Goal: Communication & Community: Answer question/provide support

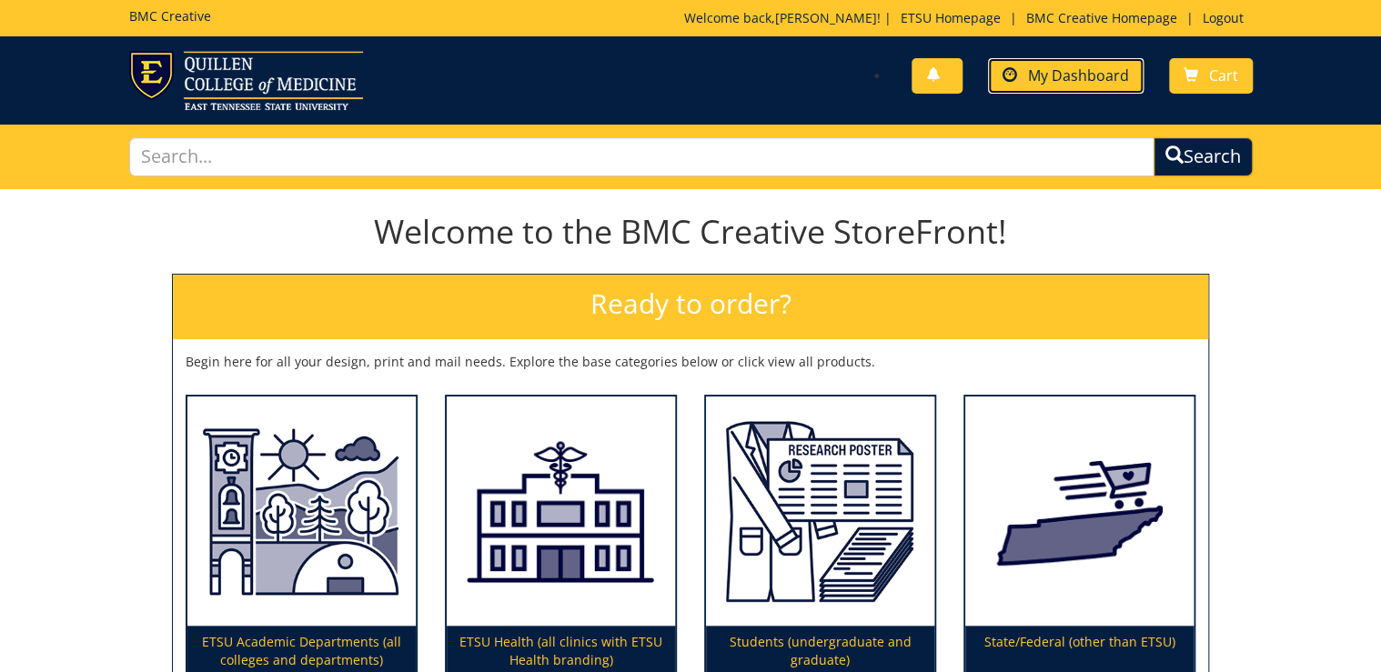
click at [1109, 68] on span "My Dashboard" at bounding box center [1078, 76] width 101 height 20
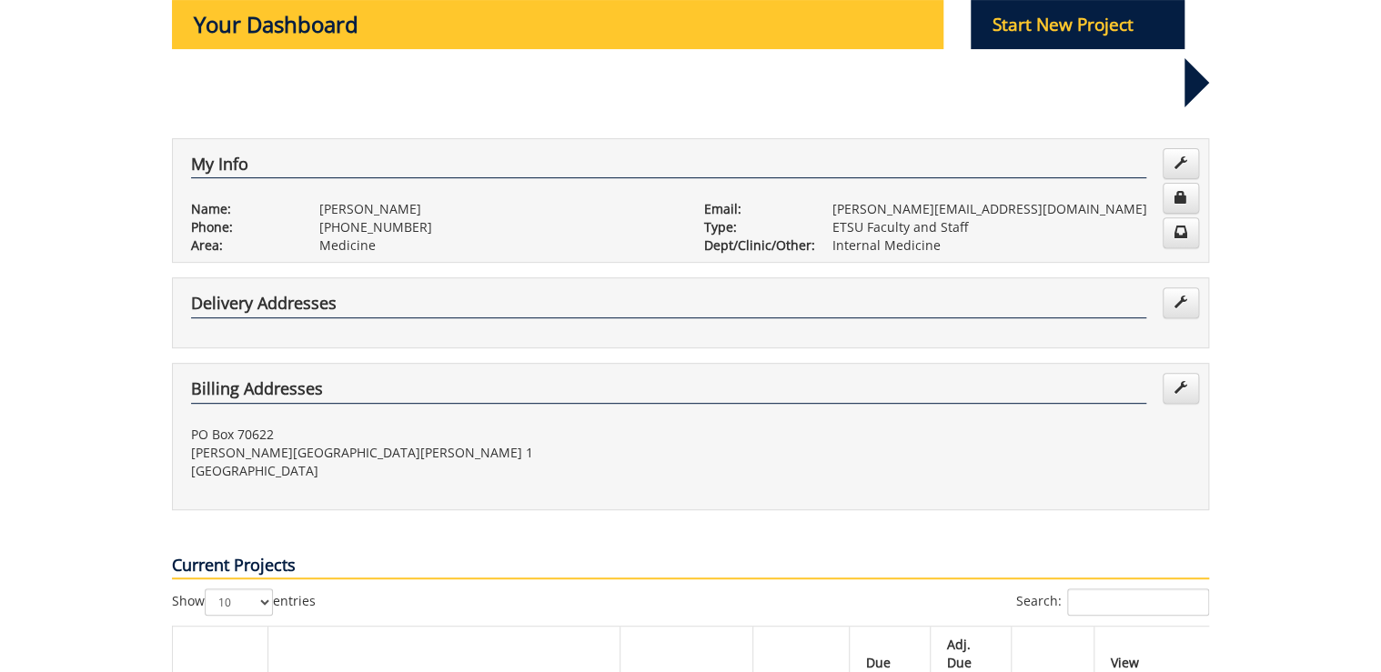
scroll to position [582, 0]
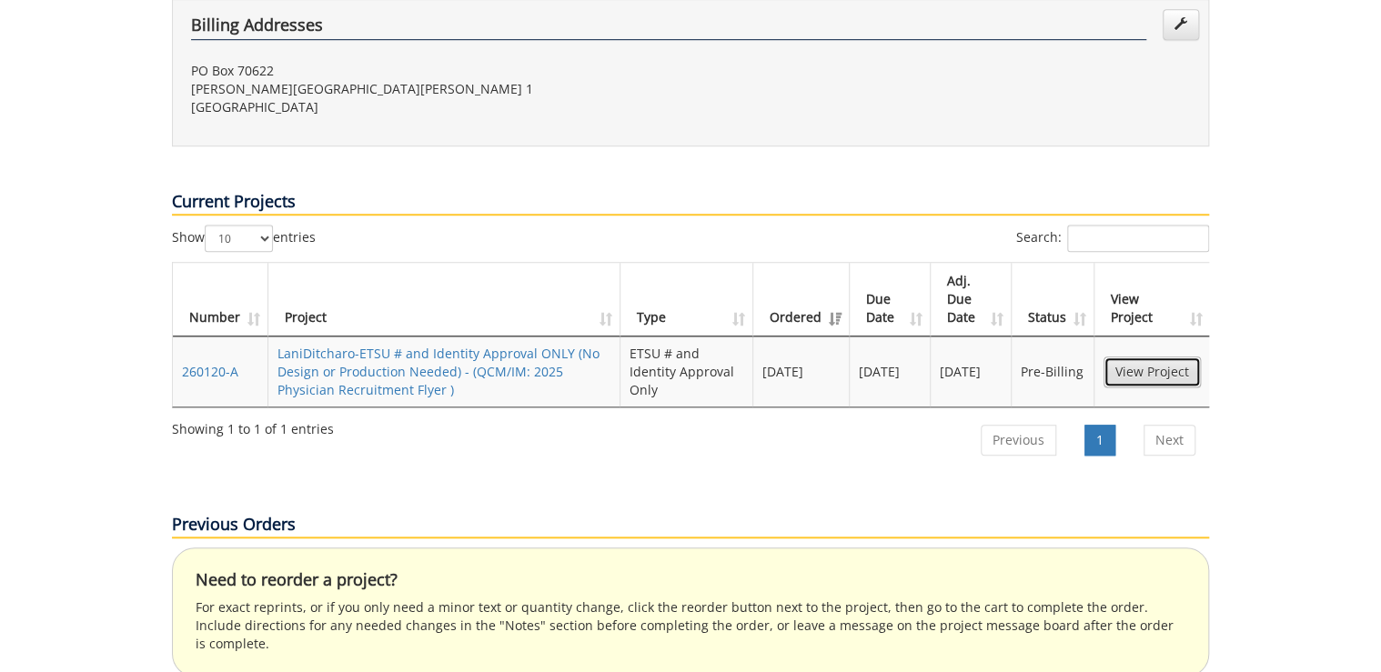
click at [1172, 357] on link "View Project" at bounding box center [1152, 372] width 97 height 31
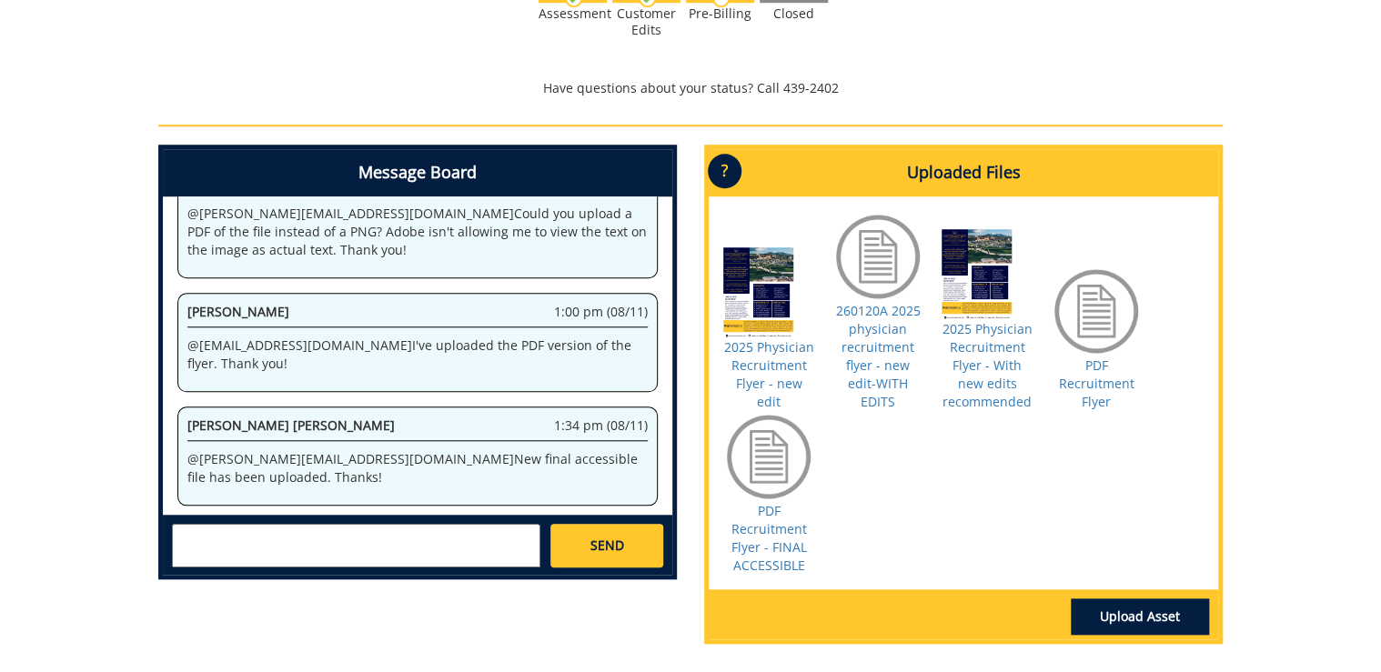
scroll to position [655, 0]
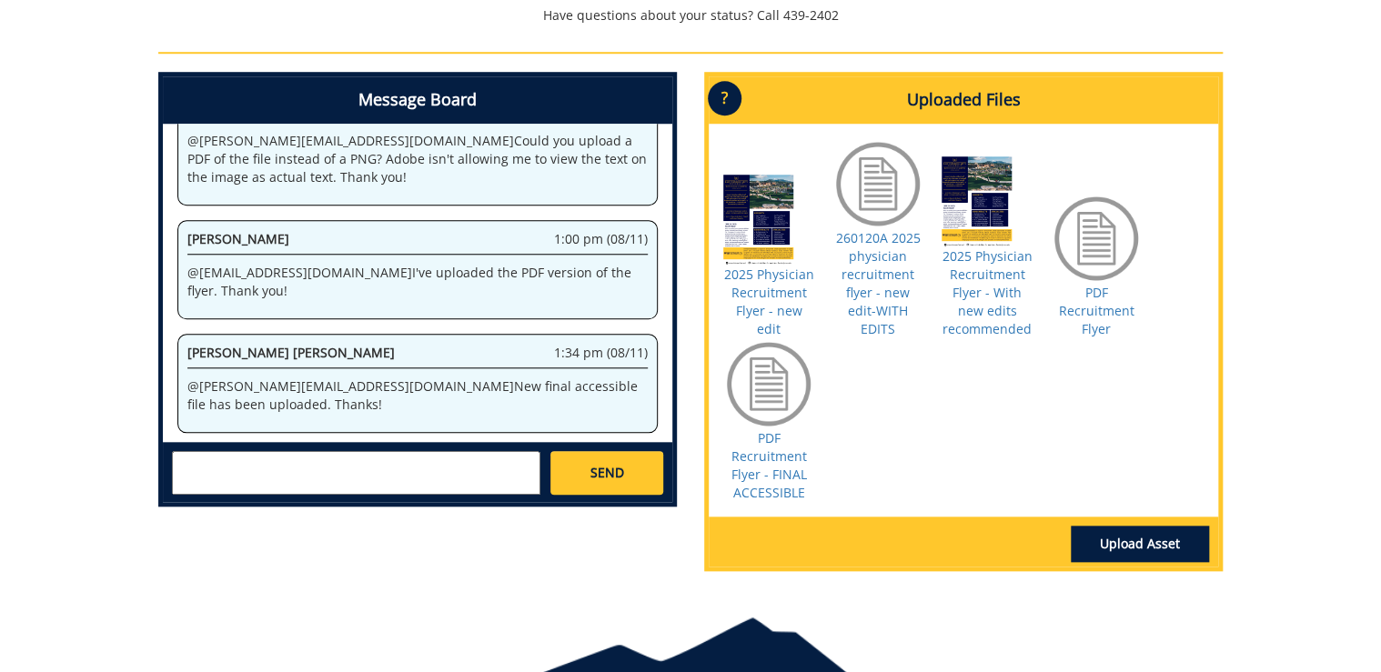
click at [237, 452] on textarea at bounding box center [356, 473] width 368 height 44
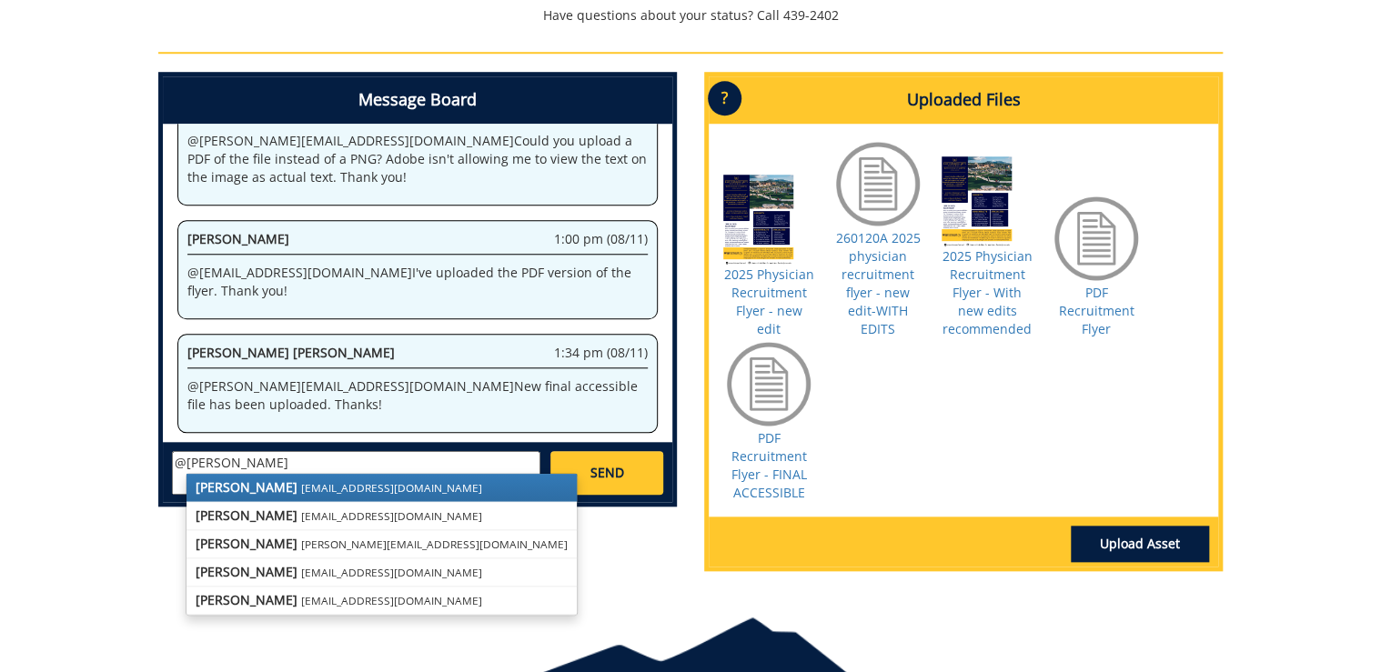
click at [302, 480] on small "[EMAIL_ADDRESS][DOMAIN_NAME]" at bounding box center [391, 487] width 181 height 15
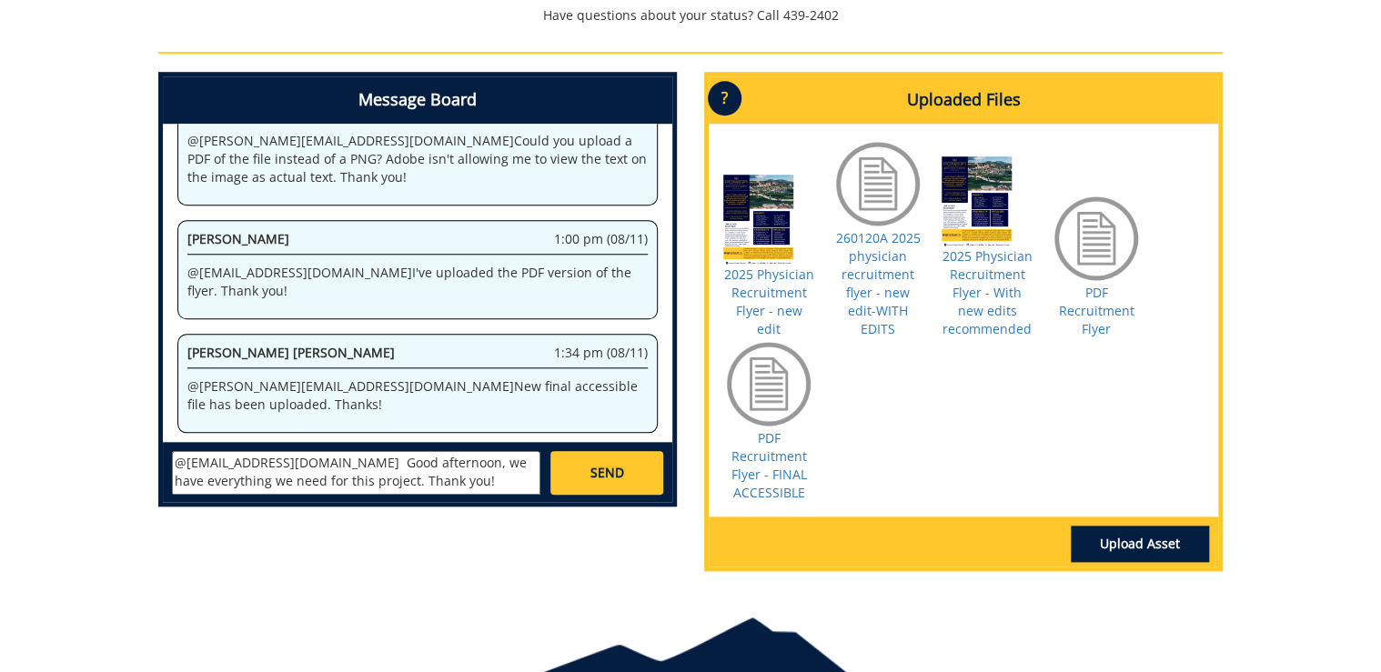
type textarea "@[EMAIL_ADDRESS][DOMAIN_NAME] Good afternoon, we have everything we need for th…"
click at [619, 468] on link "SEND" at bounding box center [606, 473] width 113 height 44
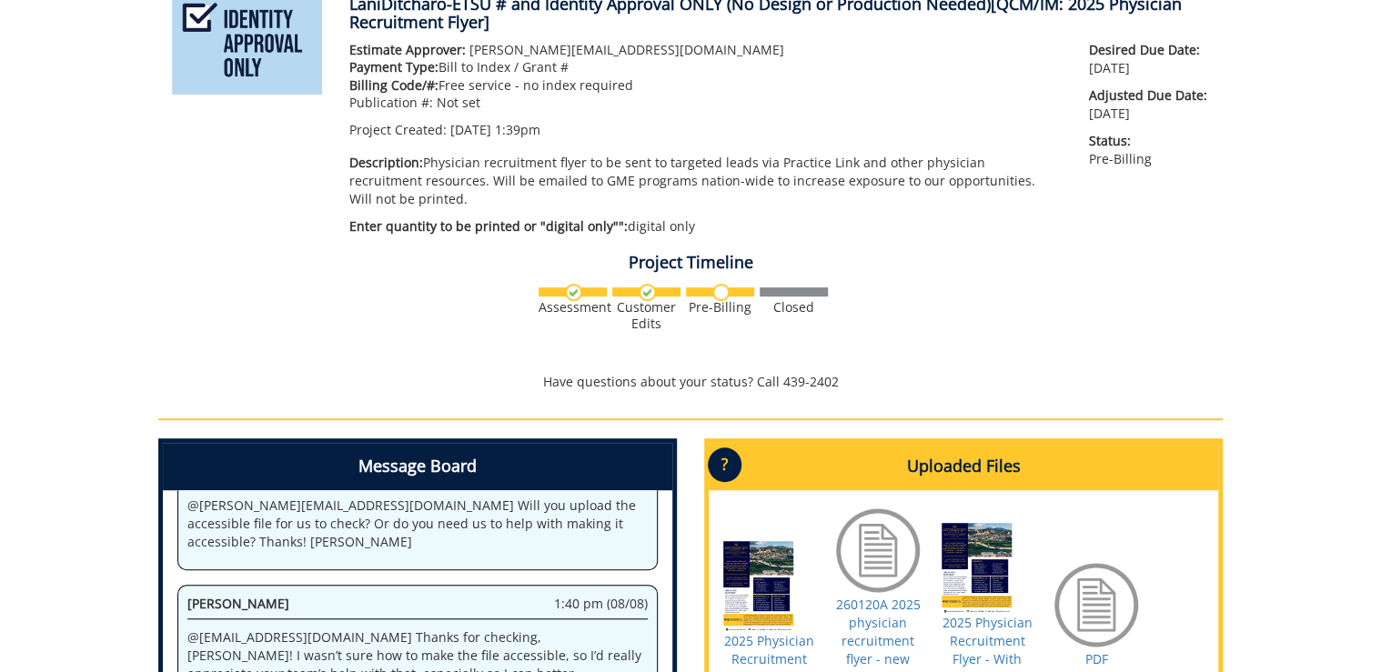
scroll to position [14248, 0]
